Goal: Transaction & Acquisition: Purchase product/service

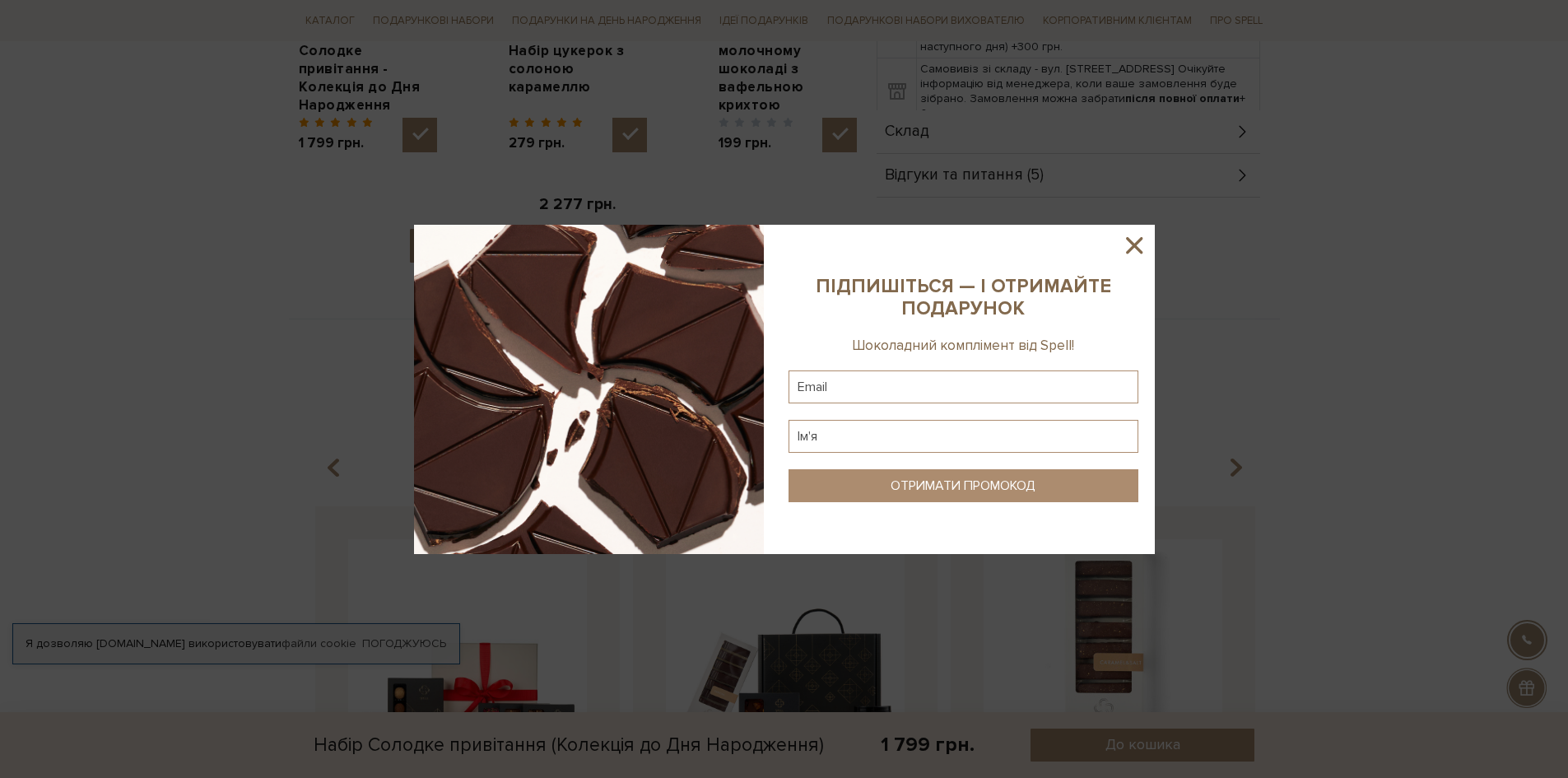
scroll to position [905, 0]
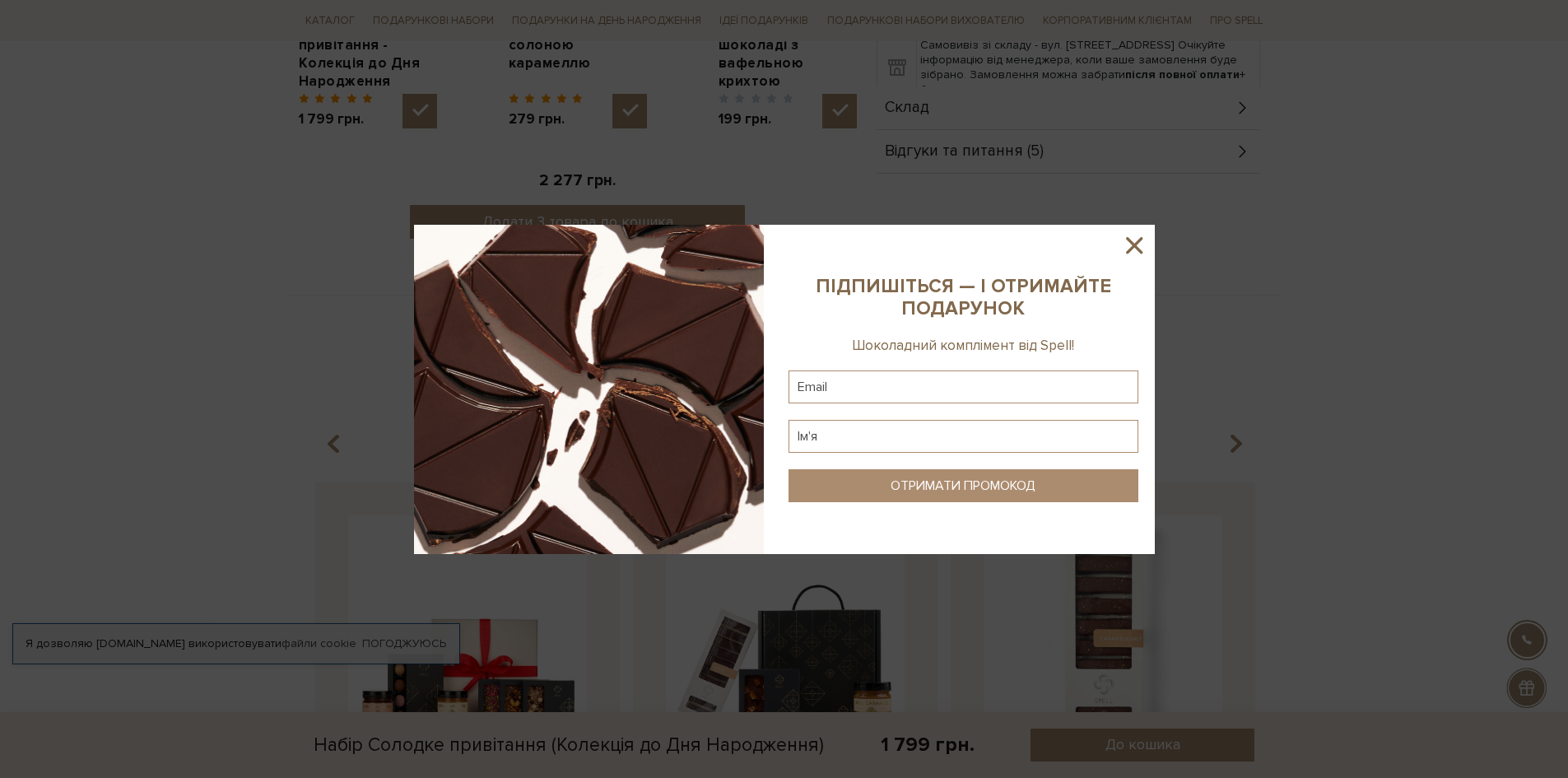
click at [1135, 244] on icon at bounding box center [1134, 245] width 17 height 17
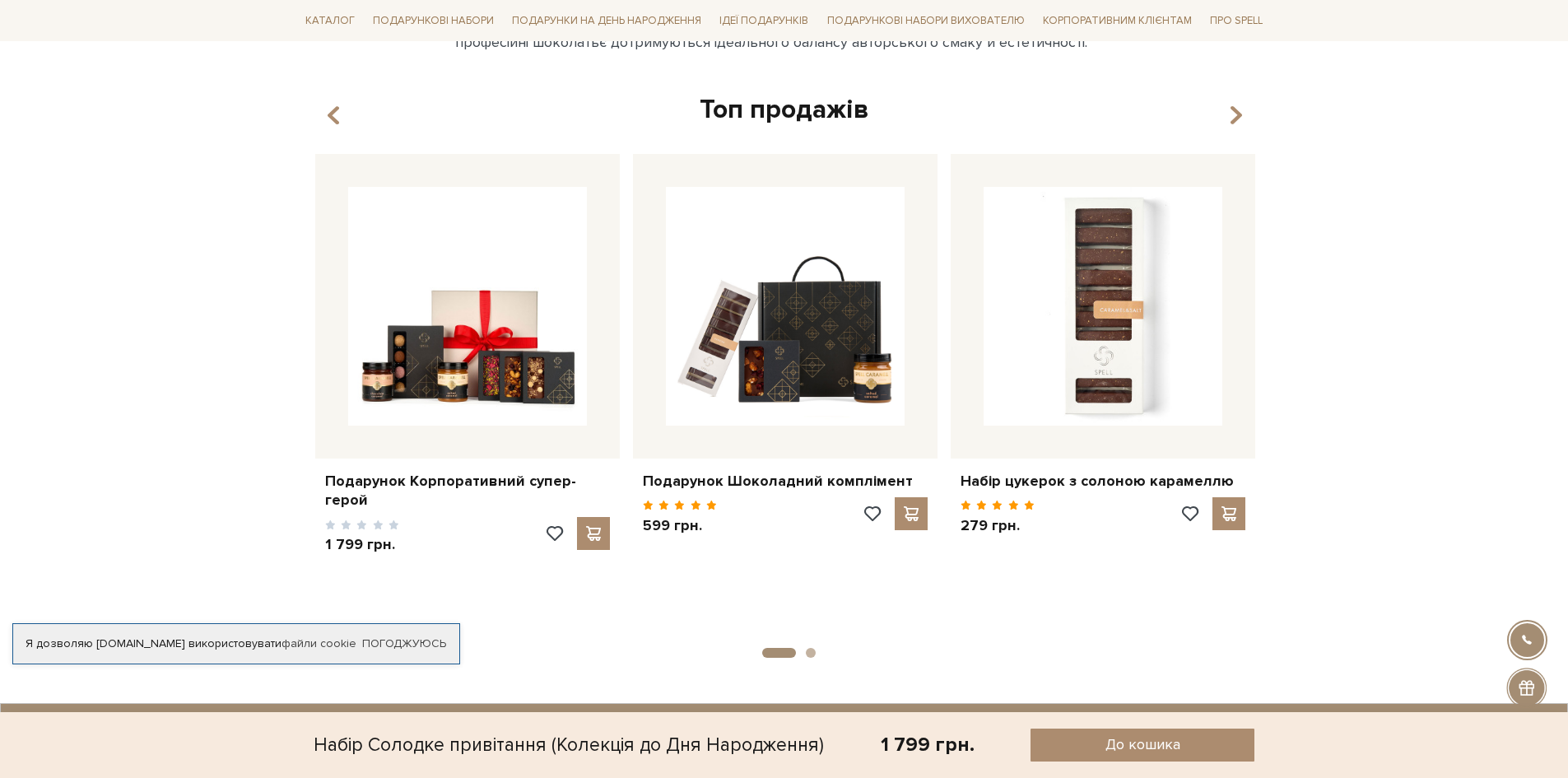
scroll to position [1234, 0]
click at [1236, 109] on icon "button" at bounding box center [1235, 115] width 14 height 28
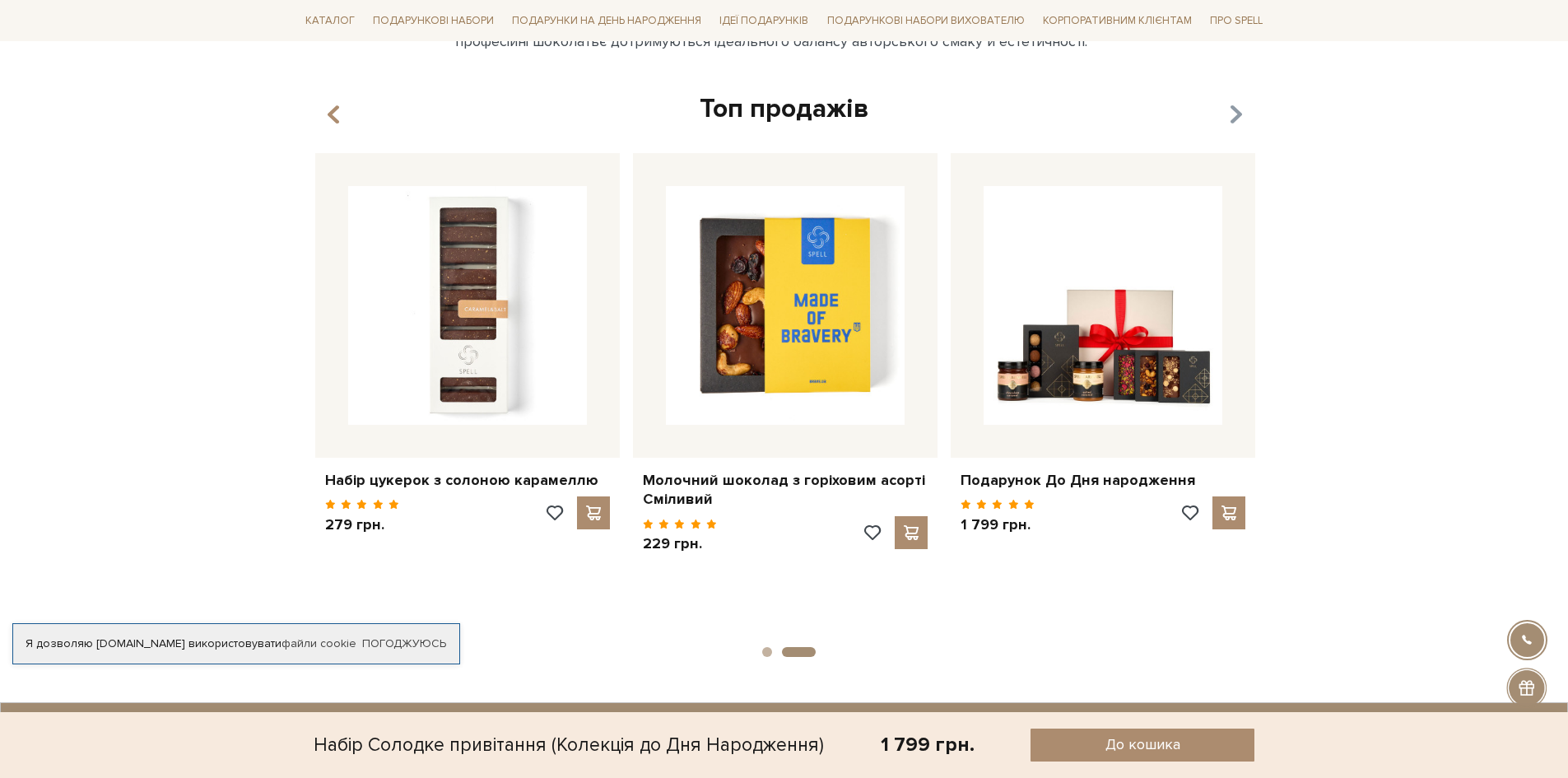
click at [1236, 109] on icon "button" at bounding box center [1235, 115] width 14 height 28
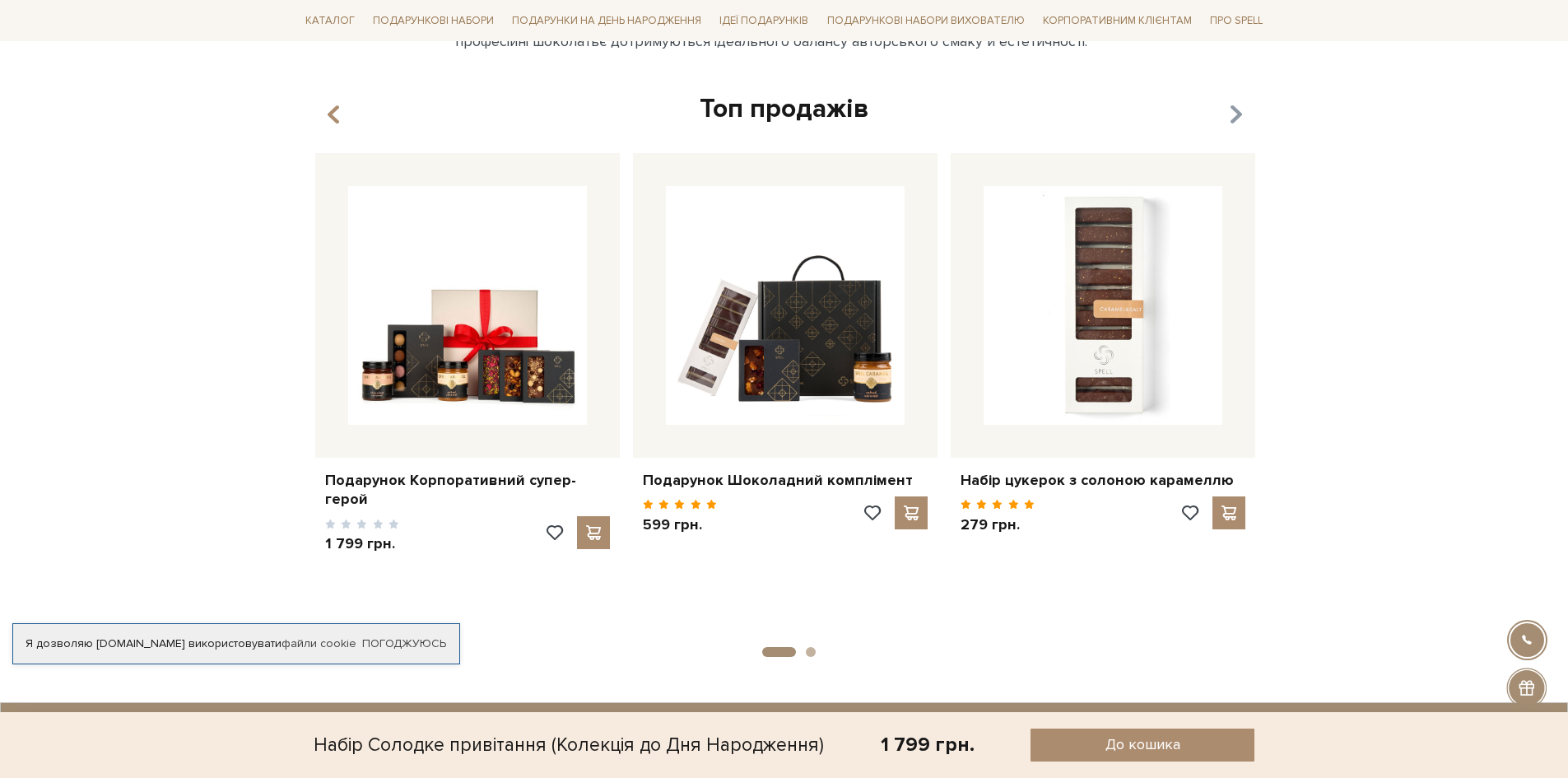
click at [1236, 109] on icon "button" at bounding box center [1235, 115] width 14 height 28
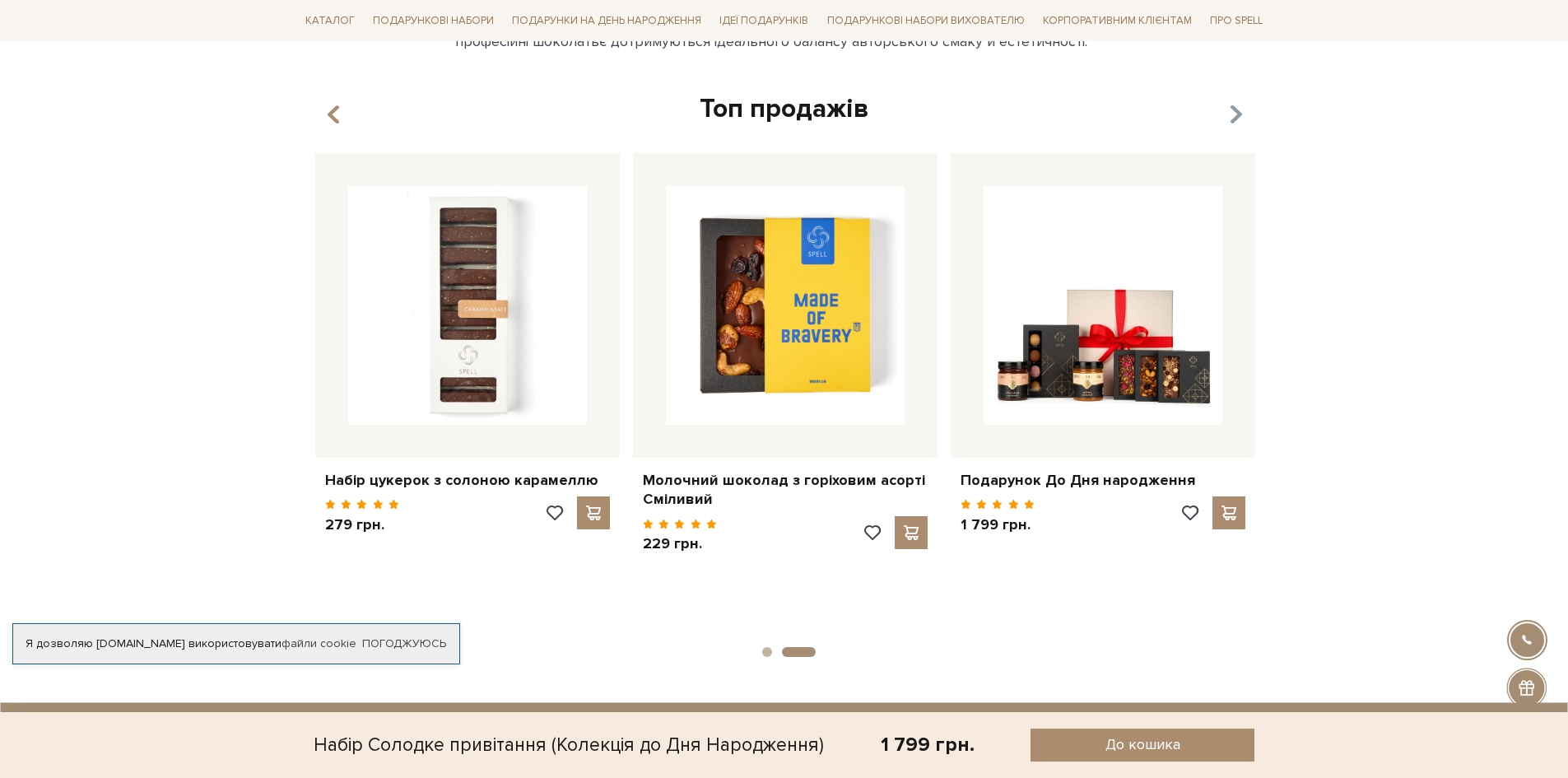
click at [1236, 109] on icon "button" at bounding box center [1235, 115] width 14 height 28
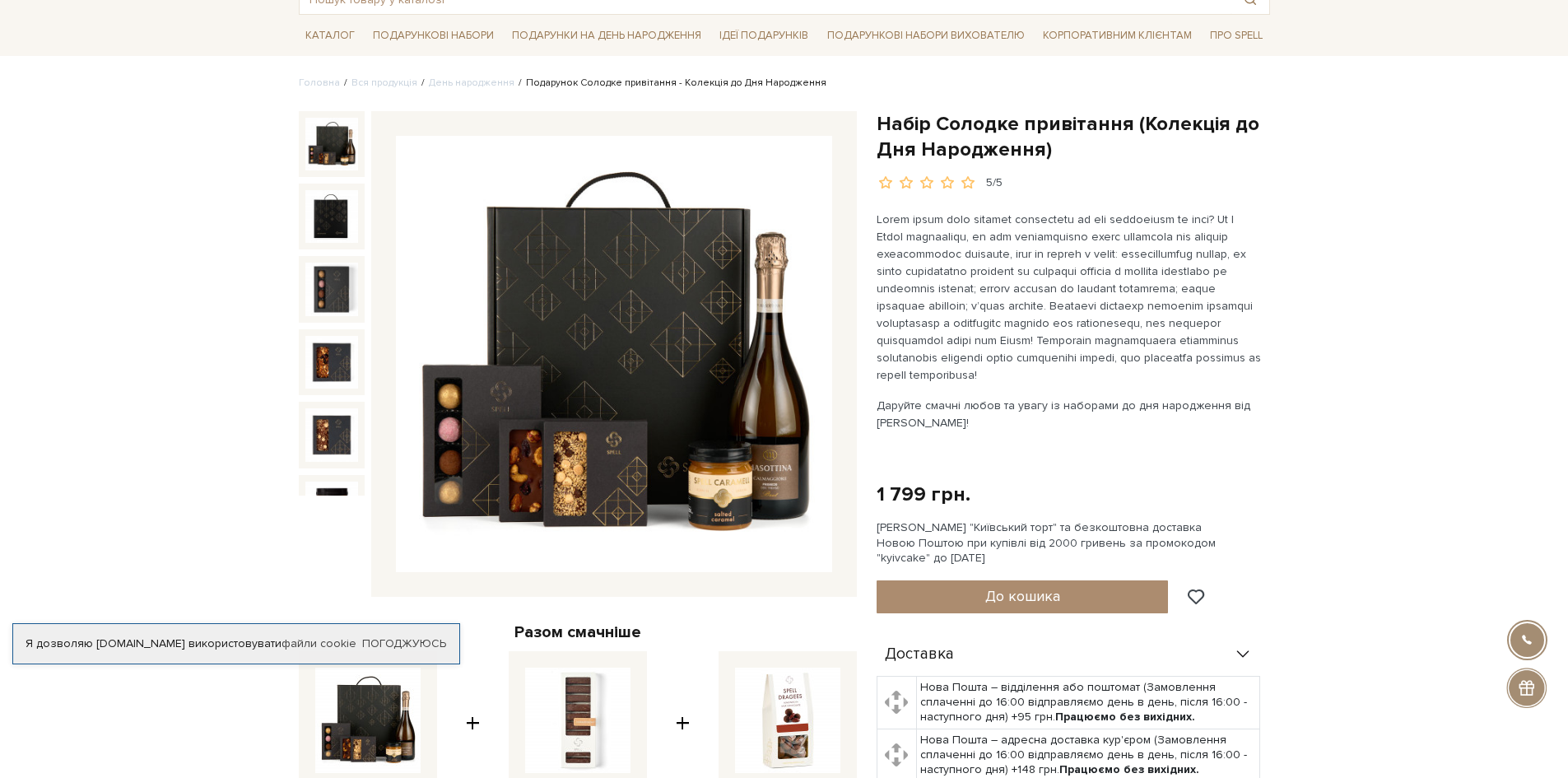
scroll to position [0, 0]
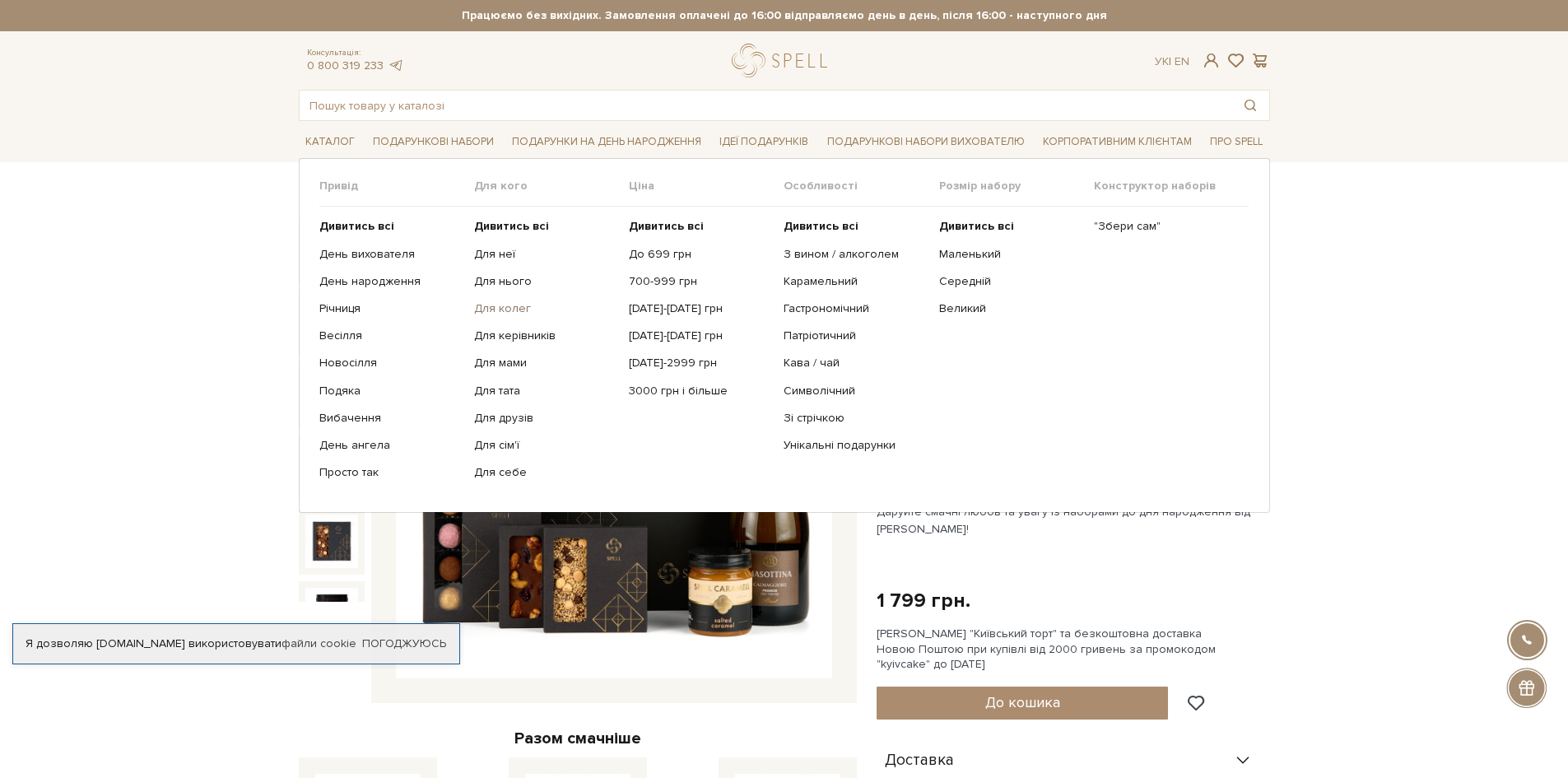
click at [516, 315] on link "Для колег" at bounding box center [546, 308] width 143 height 15
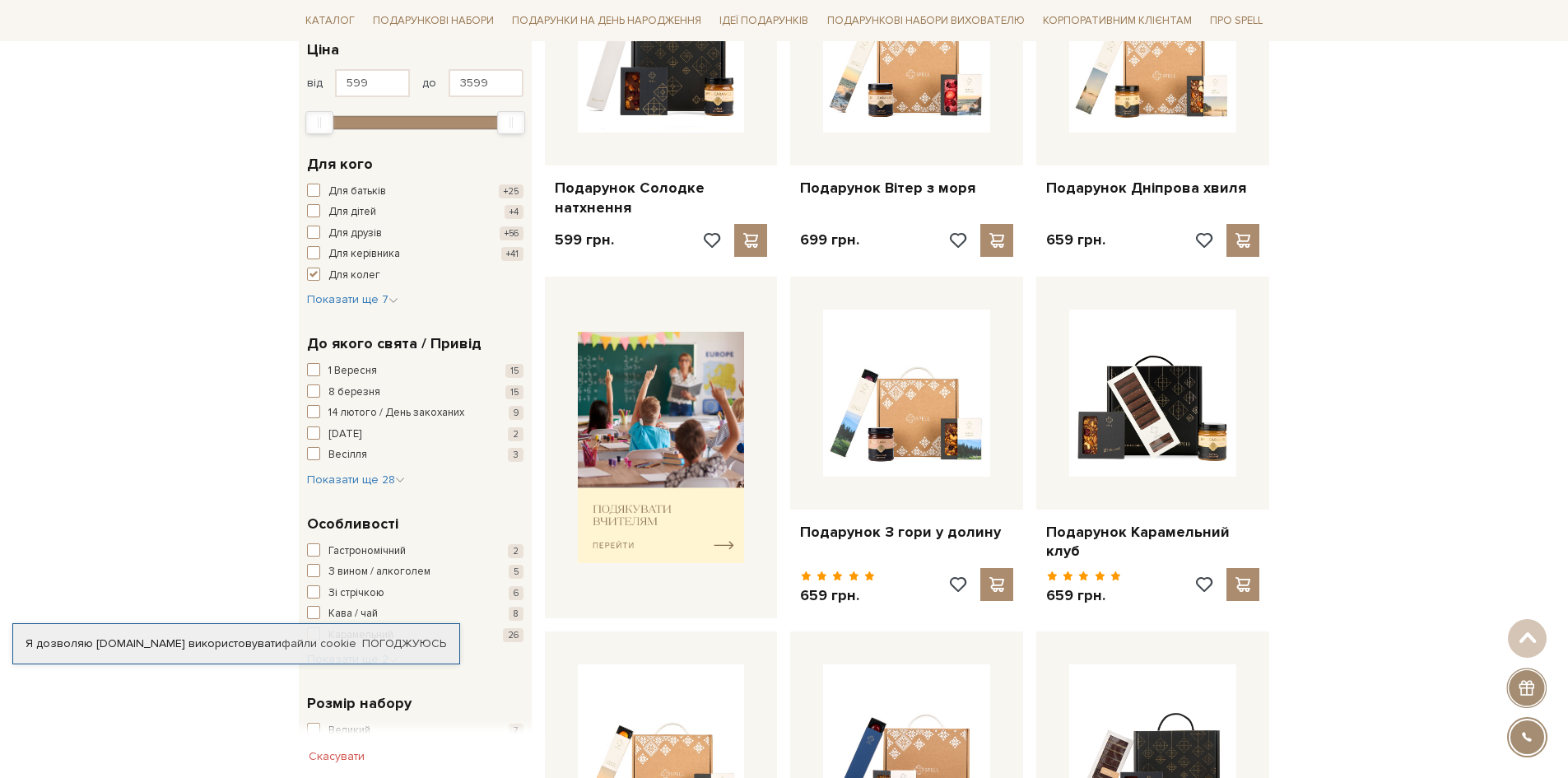
scroll to position [411, 0]
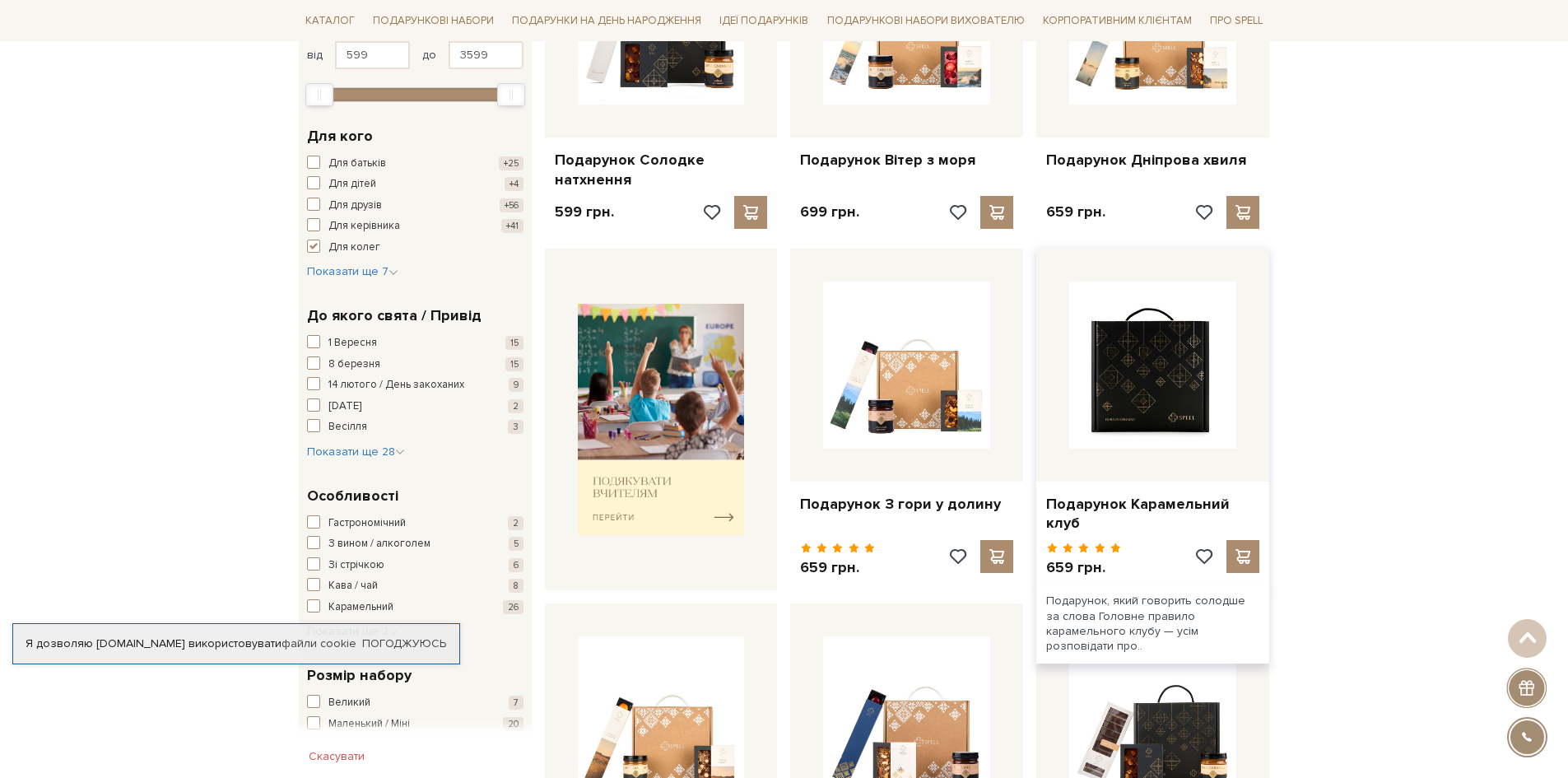
click at [1187, 437] on img at bounding box center [1152, 364] width 167 height 167
